Goal: Task Accomplishment & Management: Manage account settings

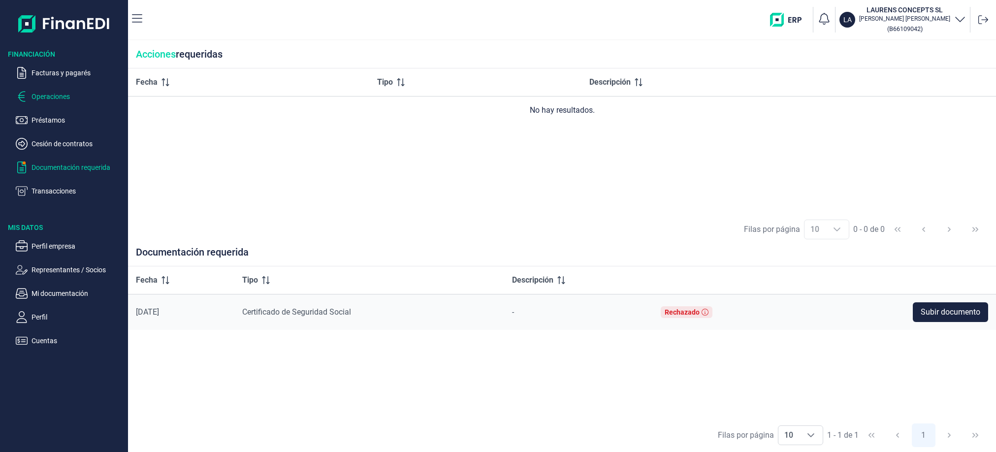
click at [57, 95] on p "Operaciones" at bounding box center [77, 97] width 93 height 12
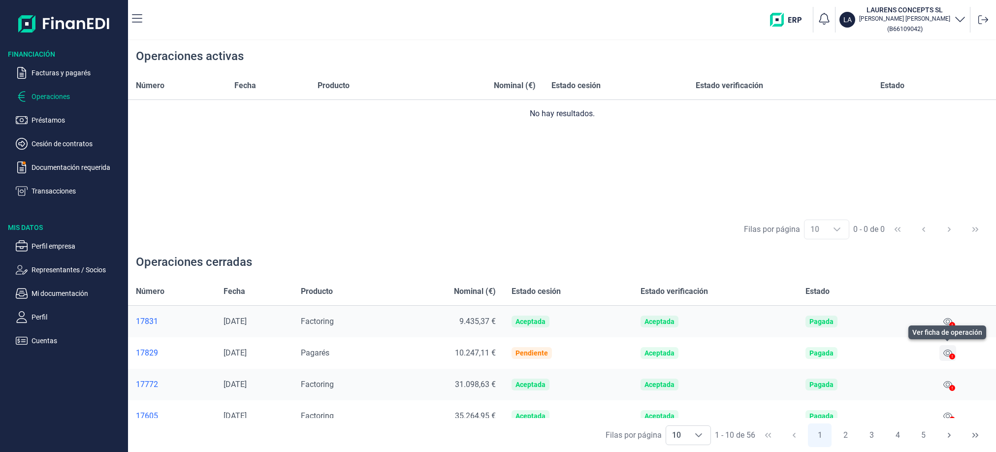
click at [943, 352] on icon at bounding box center [947, 353] width 9 height 8
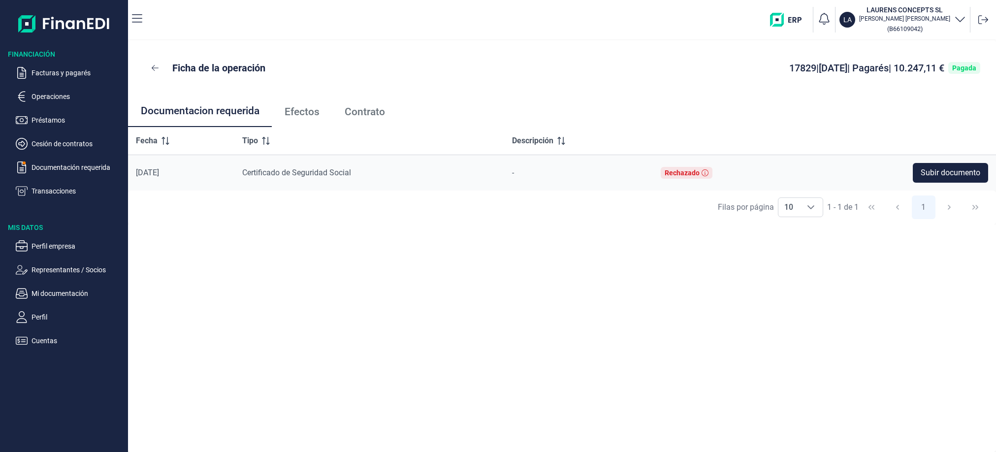
click at [315, 114] on span "Efectos" at bounding box center [301, 112] width 35 height 10
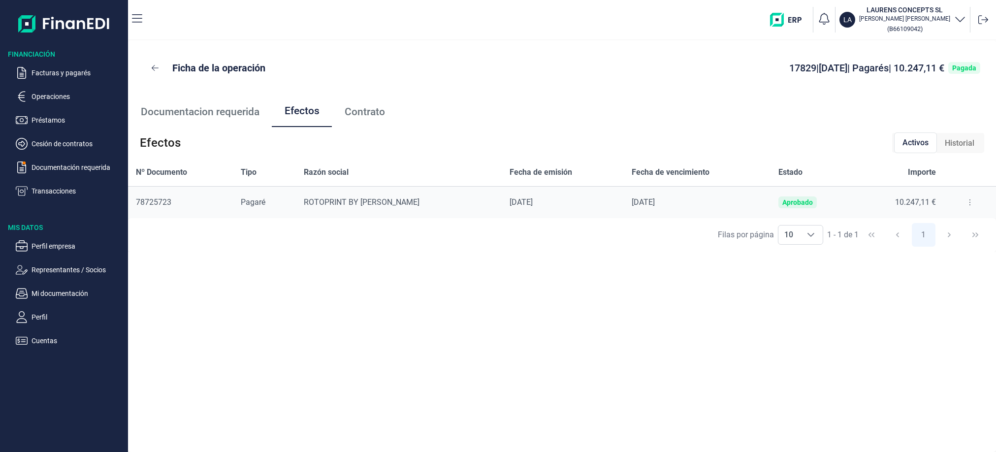
click at [359, 110] on span "Contrato" at bounding box center [365, 112] width 40 height 10
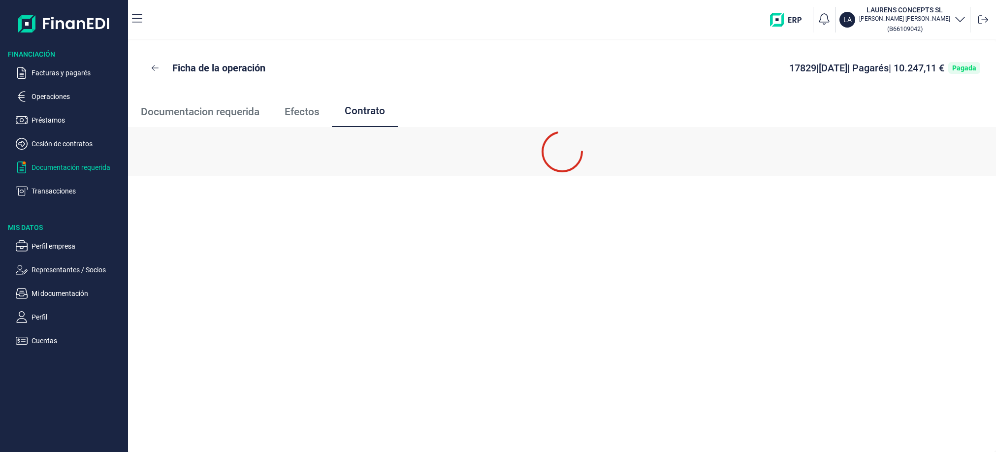
click at [63, 170] on p "Documentación requerida" at bounding box center [77, 167] width 93 height 12
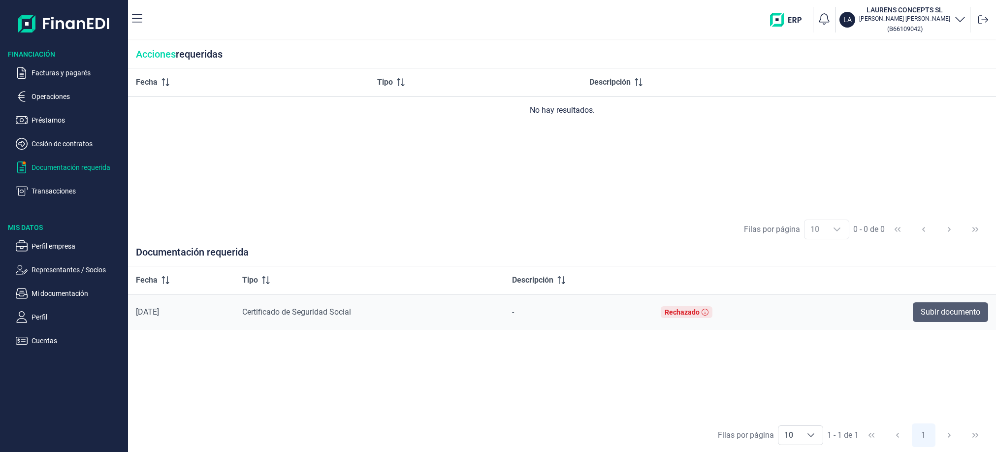
click at [965, 317] on span "Subir documento" at bounding box center [950, 312] width 60 height 12
